Goal: Find specific page/section: Find specific page/section

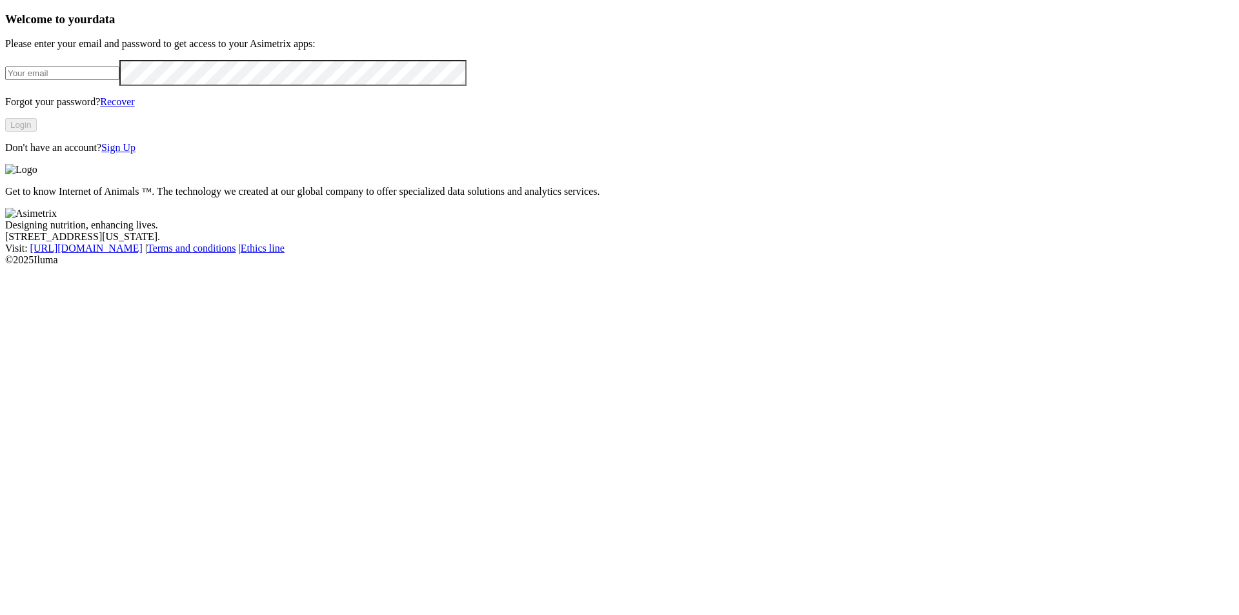
type input "[PERSON_NAME][EMAIL_ADDRESS][DOMAIN_NAME]"
click at [37, 132] on button "Login" at bounding box center [21, 125] width 32 height 14
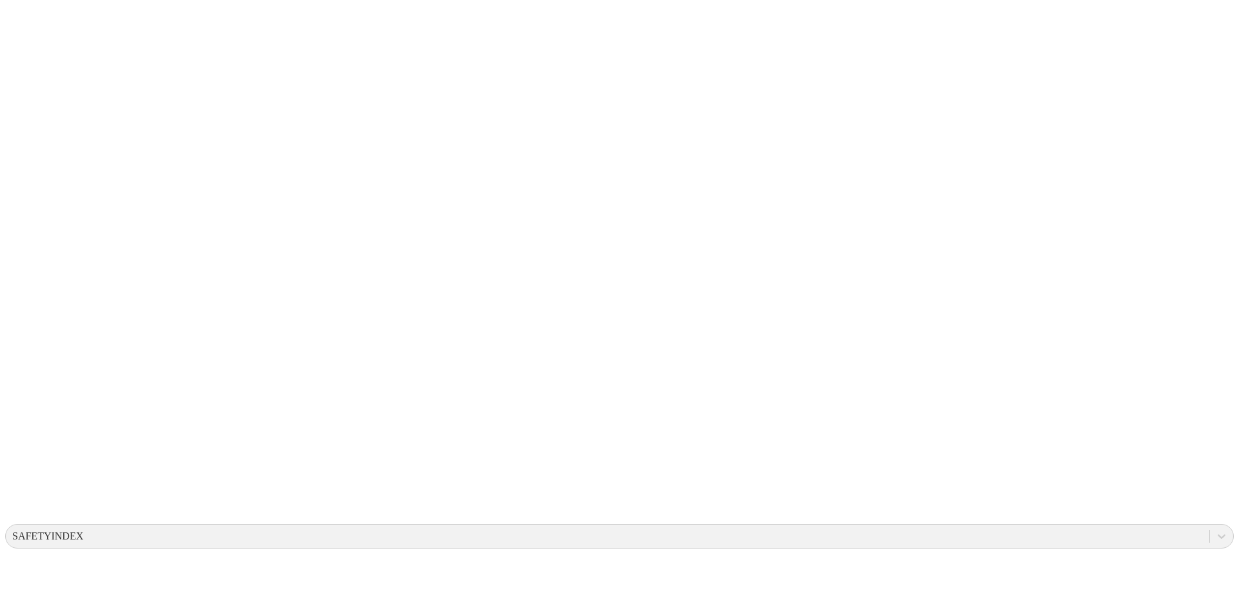
click at [1210, 525] on div at bounding box center [1221, 536] width 23 height 23
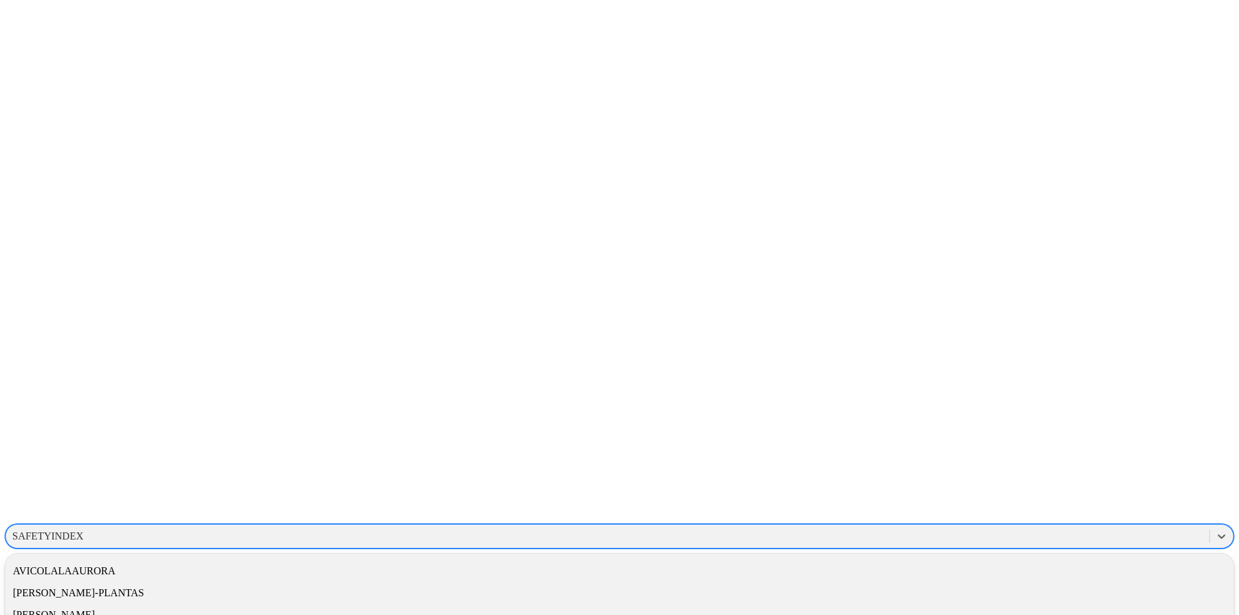
scroll to position [258, 0]
